Goal: Information Seeking & Learning: Learn about a topic

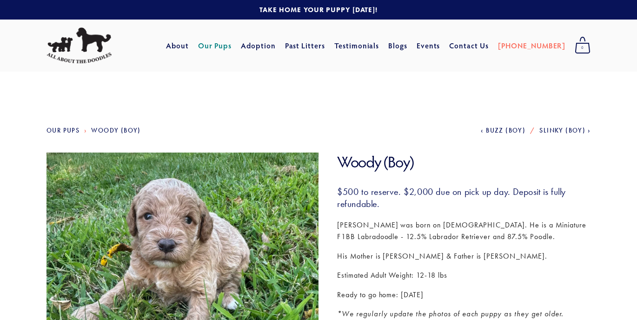
click at [232, 46] on link "Our Pups" at bounding box center [215, 45] width 34 height 17
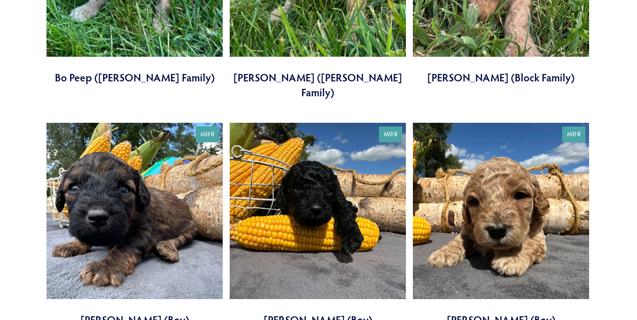
scroll to position [1633, 0]
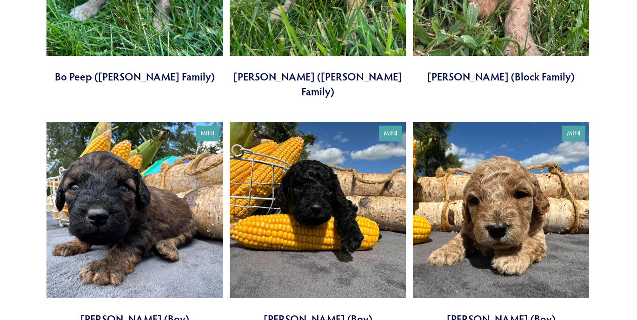
click at [491, 169] on link at bounding box center [501, 224] width 176 height 204
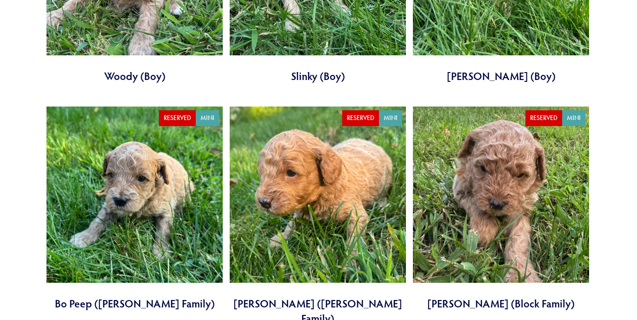
scroll to position [1404, 0]
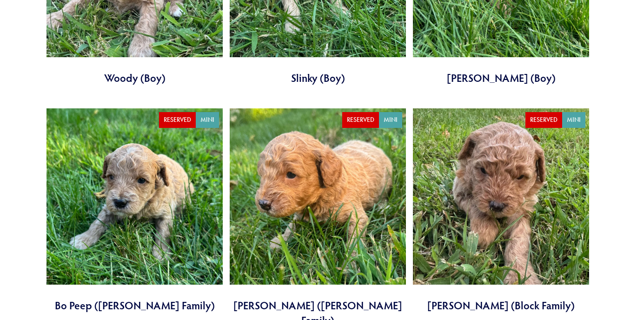
click at [481, 168] on link at bounding box center [501, 210] width 176 height 204
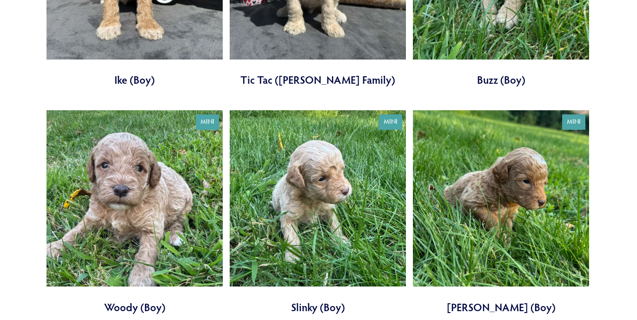
scroll to position [1176, 0]
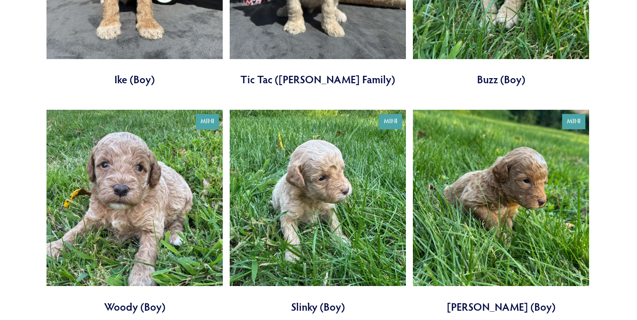
click at [300, 162] on link at bounding box center [318, 212] width 176 height 204
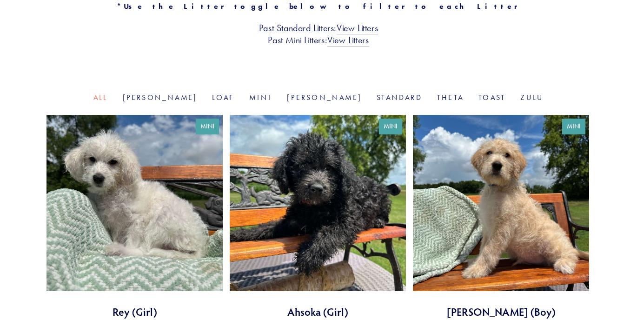
scroll to position [241, 0]
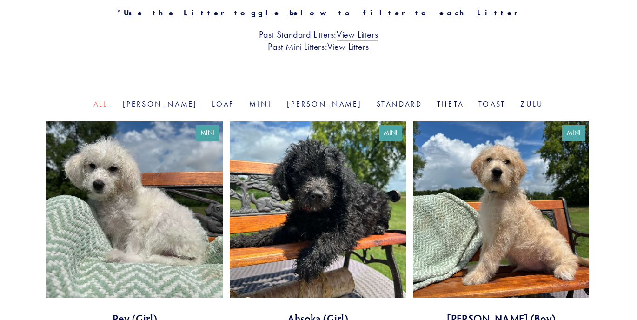
click at [313, 201] on link at bounding box center [318, 223] width 176 height 204
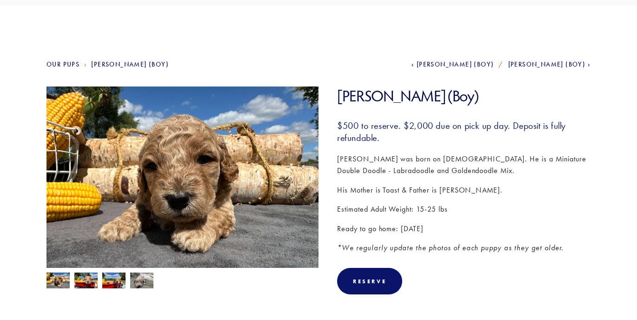
scroll to position [91, 0]
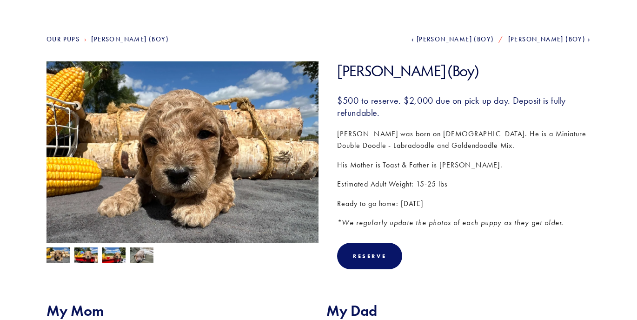
click at [81, 259] on img at bounding box center [85, 256] width 23 height 18
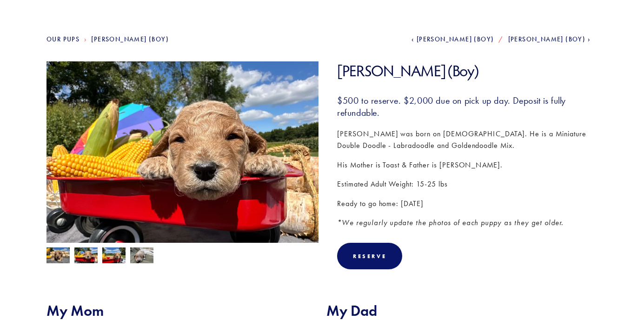
click at [113, 259] on img at bounding box center [113, 256] width 23 height 18
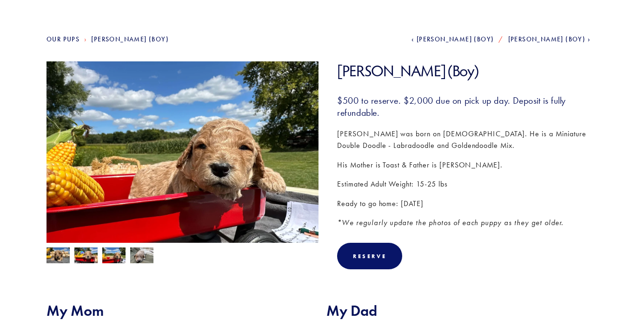
click at [146, 258] on img at bounding box center [141, 255] width 23 height 18
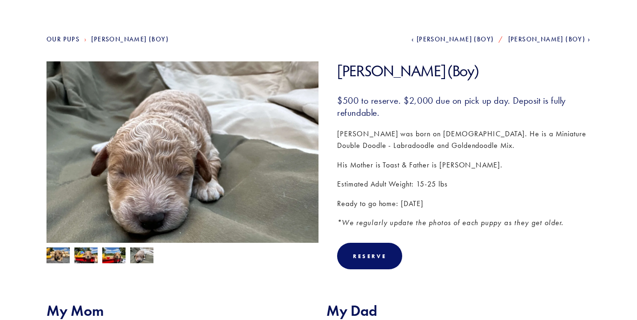
click at [60, 257] on img at bounding box center [57, 255] width 23 height 18
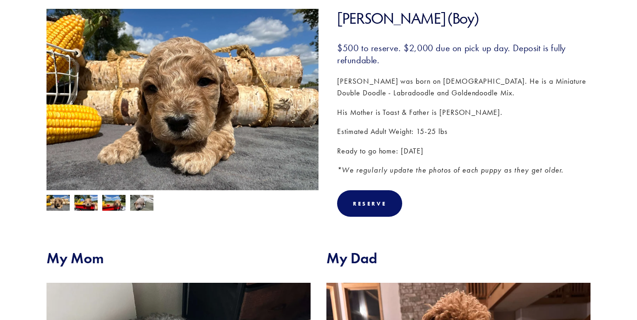
scroll to position [0, 0]
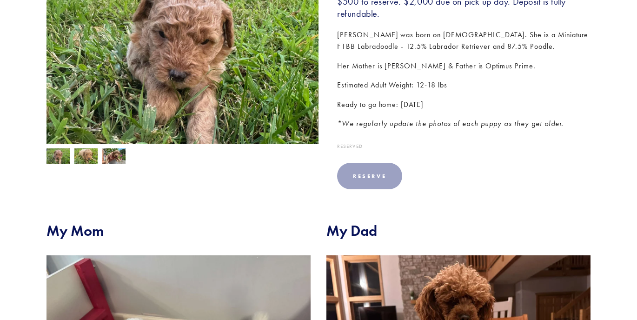
scroll to position [185, 0]
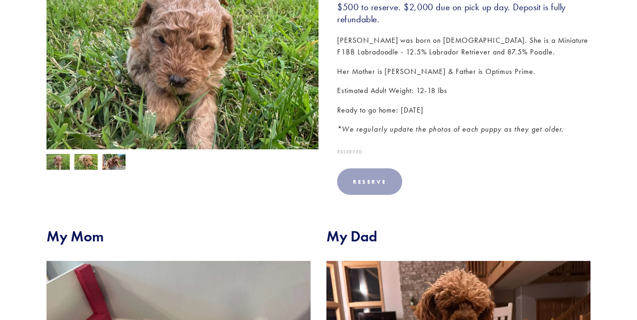
click at [86, 165] on img at bounding box center [85, 162] width 23 height 18
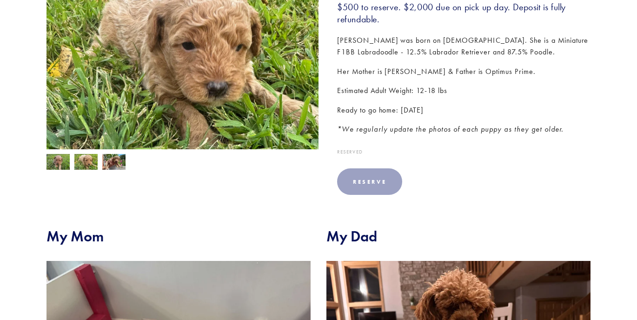
click at [52, 163] on img at bounding box center [57, 163] width 23 height 18
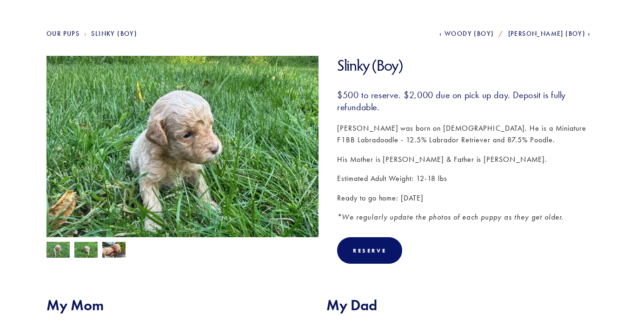
scroll to position [102, 0]
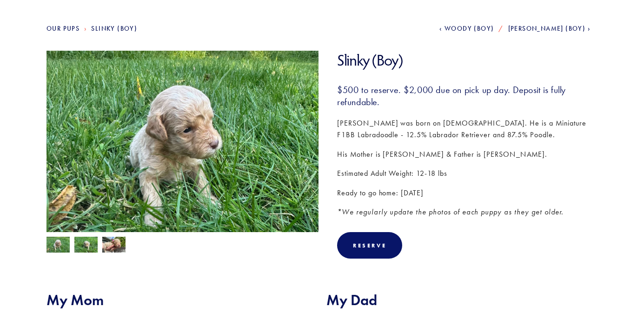
click at [75, 246] on img at bounding box center [85, 246] width 23 height 18
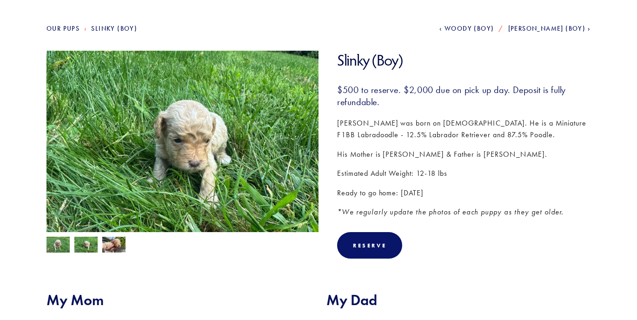
click at [115, 244] on img at bounding box center [113, 246] width 23 height 18
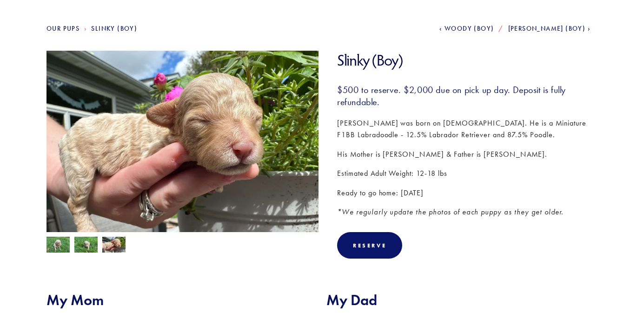
click at [88, 248] on img at bounding box center [85, 246] width 23 height 18
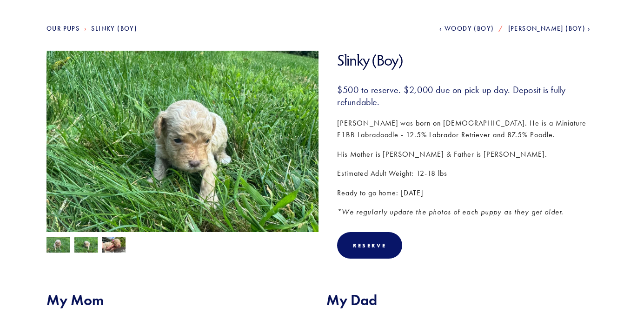
click at [59, 245] on img at bounding box center [57, 246] width 23 height 18
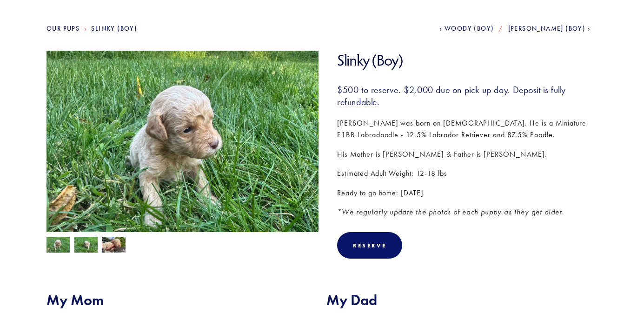
click at [202, 145] on img at bounding box center [182, 153] width 272 height 204
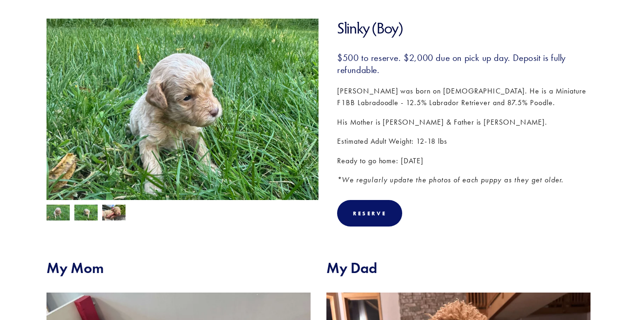
scroll to position [129, 0]
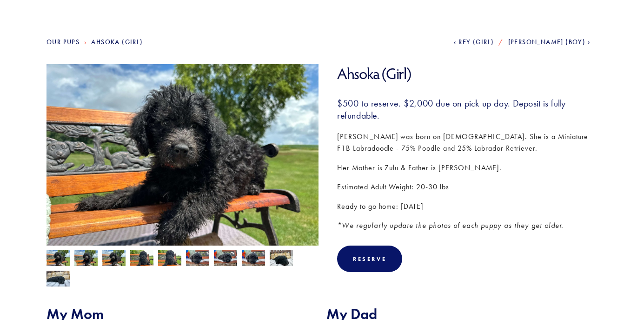
scroll to position [98, 0]
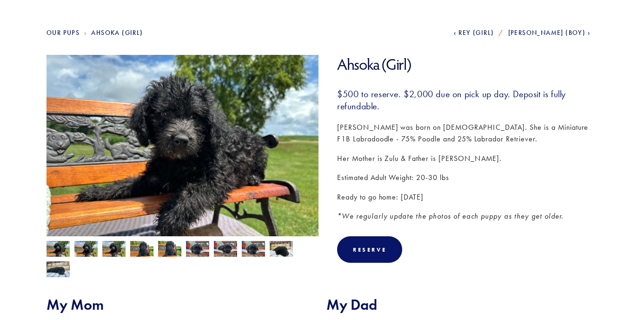
click at [80, 252] on img at bounding box center [85, 250] width 23 height 18
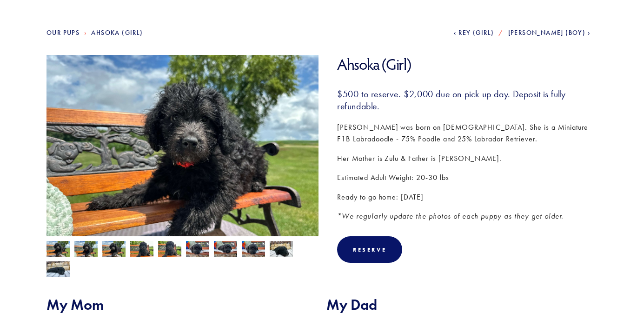
click at [114, 250] on img at bounding box center [113, 250] width 23 height 18
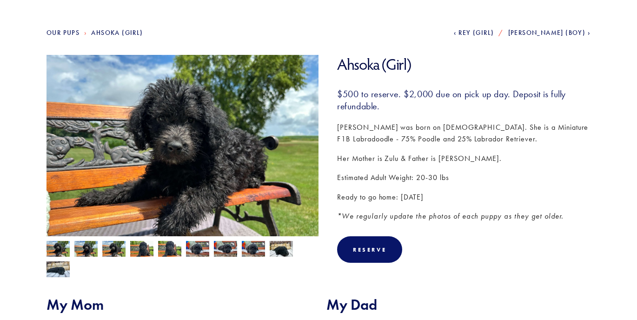
click at [144, 251] on img at bounding box center [141, 250] width 23 height 18
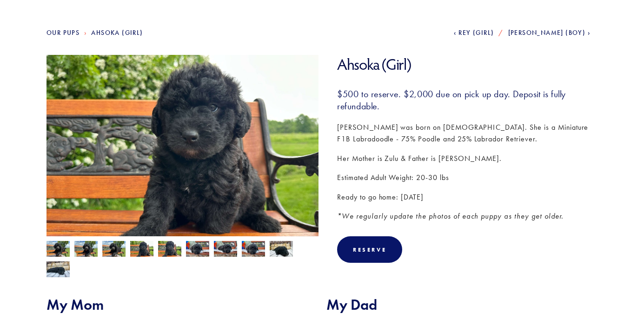
click at [115, 250] on img at bounding box center [113, 250] width 23 height 18
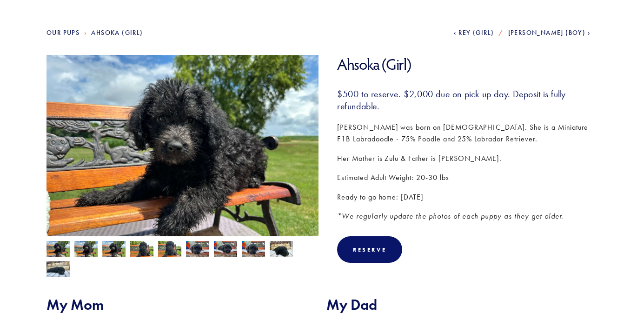
click at [89, 246] on img at bounding box center [85, 250] width 23 height 18
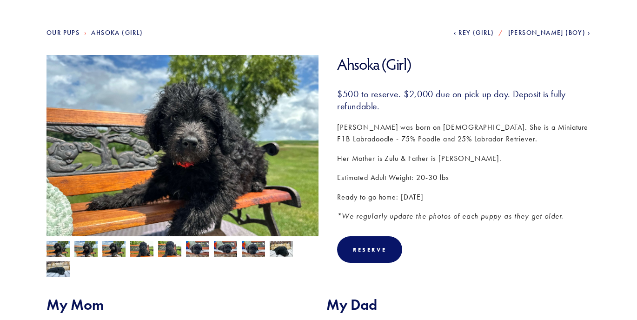
click at [57, 249] on img at bounding box center [57, 250] width 23 height 18
